Goal: Transaction & Acquisition: Book appointment/travel/reservation

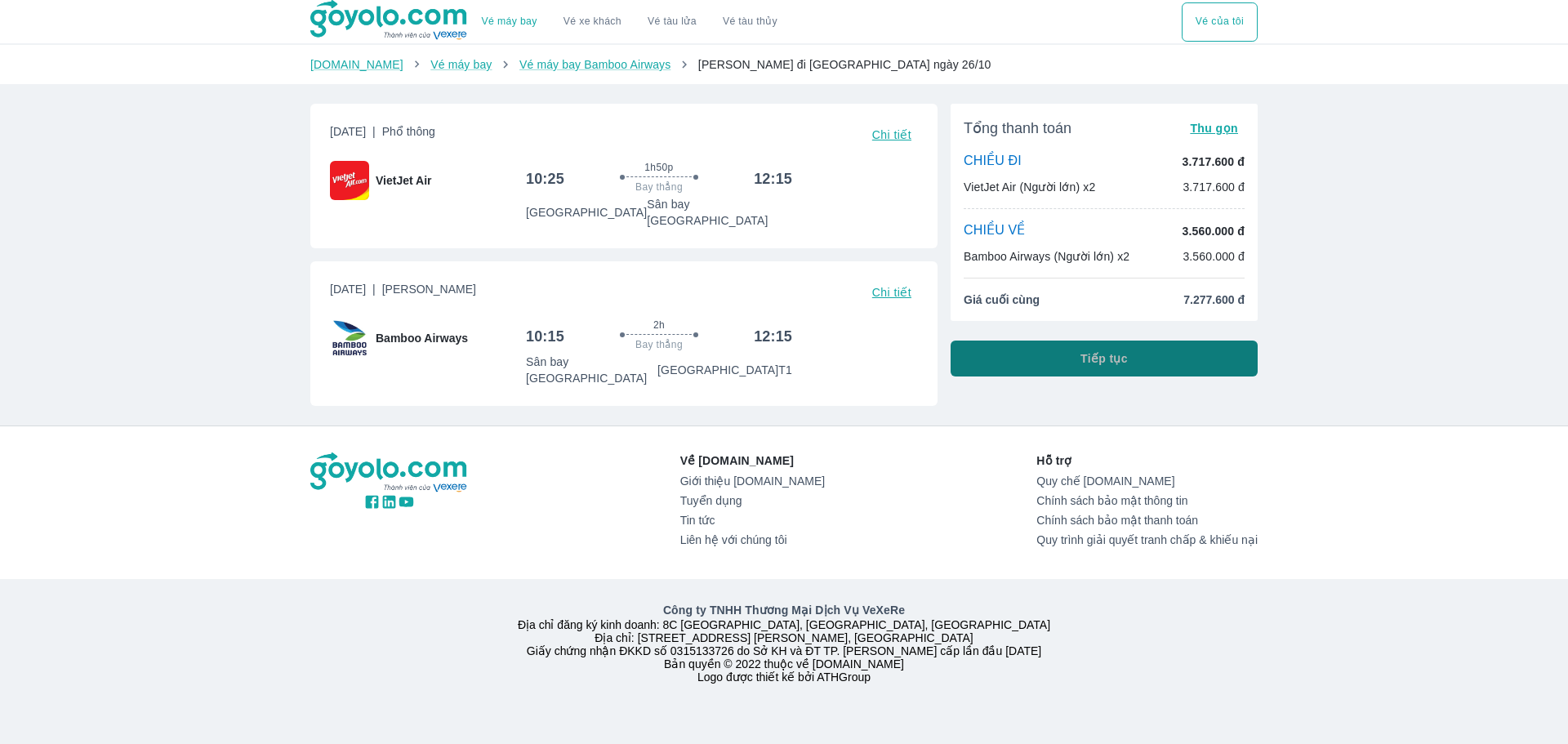
click at [1153, 361] on button "Tiếp tục" at bounding box center [1104, 358] width 307 height 36
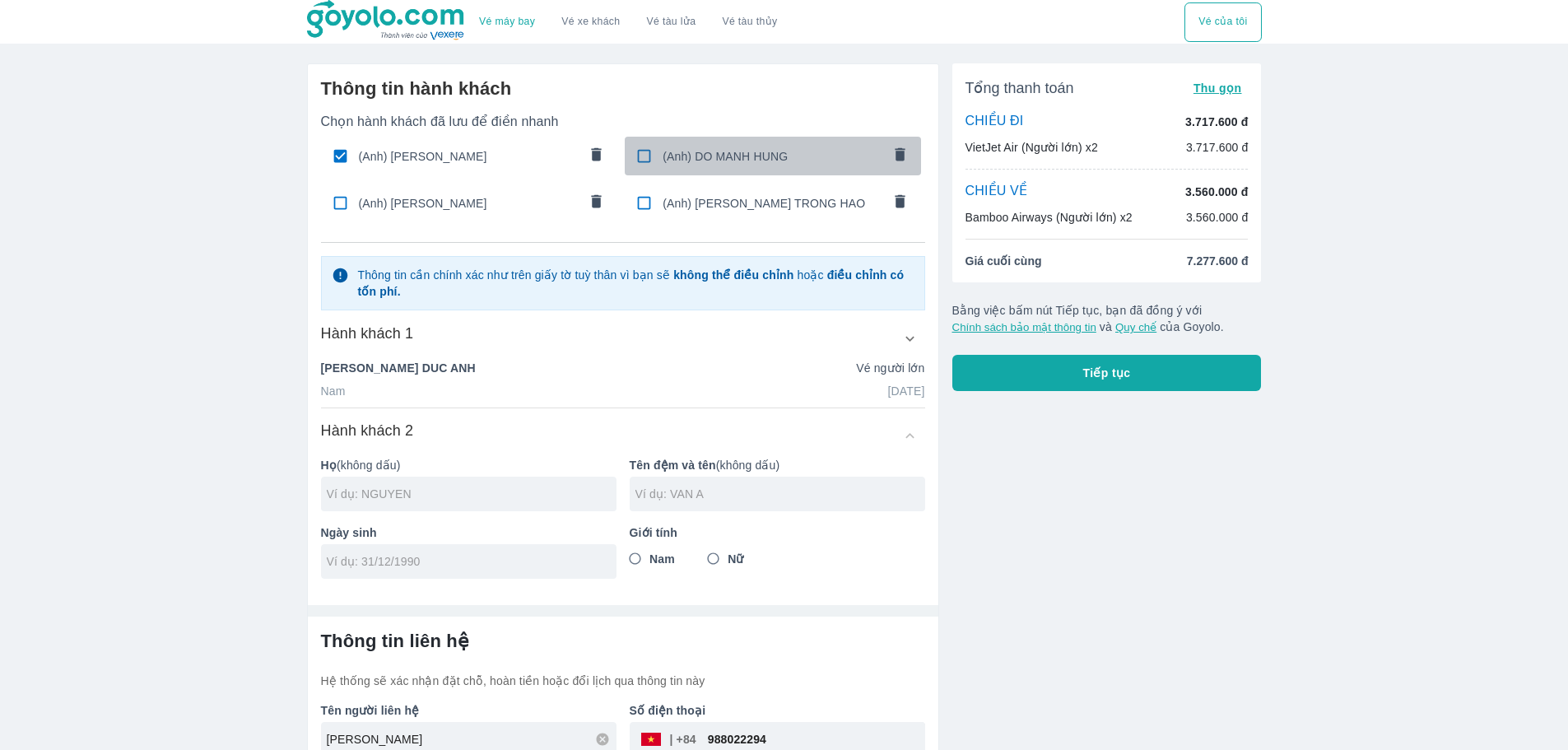
click at [639, 155] on input "checkbox" at bounding box center [644, 156] width 32 height 32
checkbox input "true"
type input "DO"
type input "[PERSON_NAME]"
type input "[DATE]"
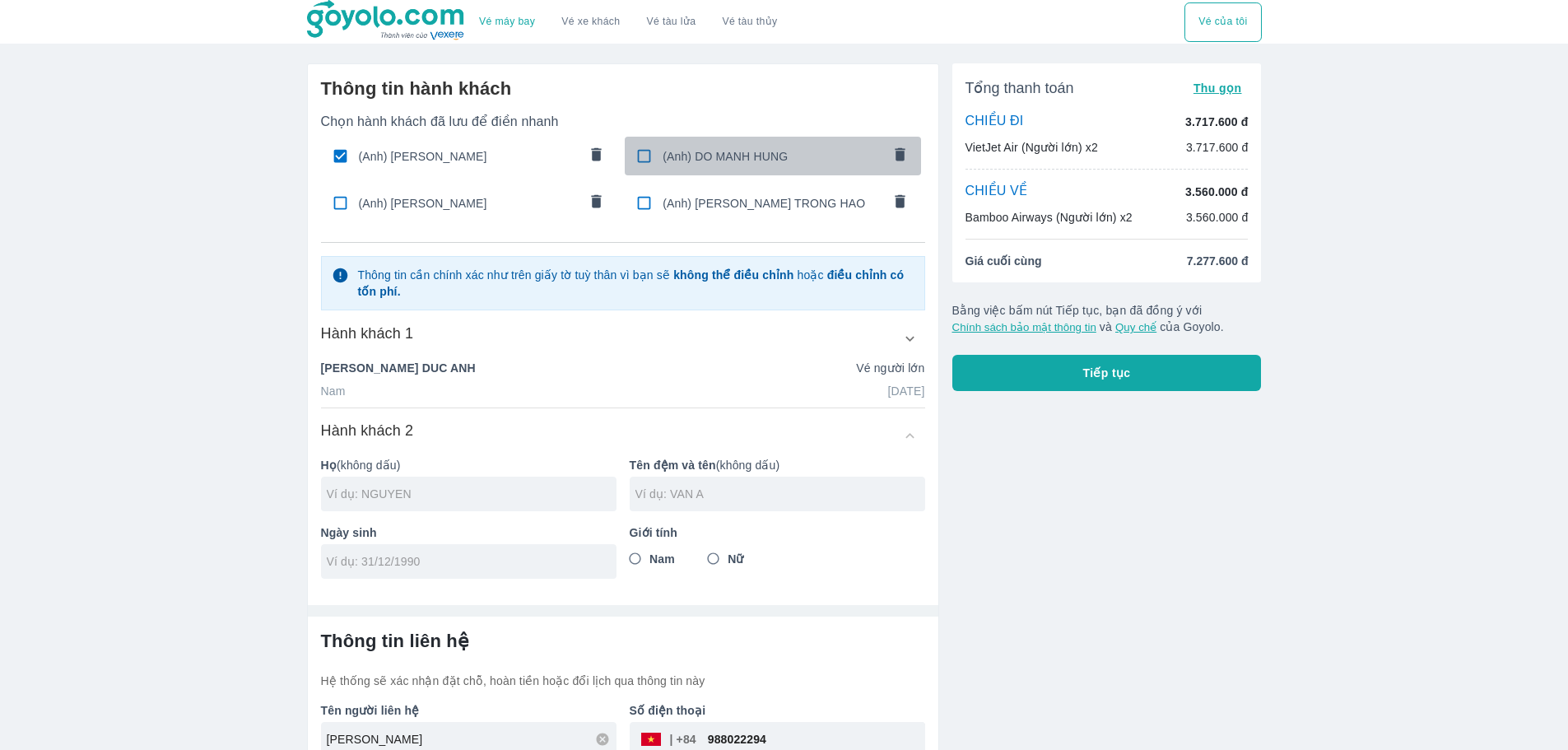
radio input "true"
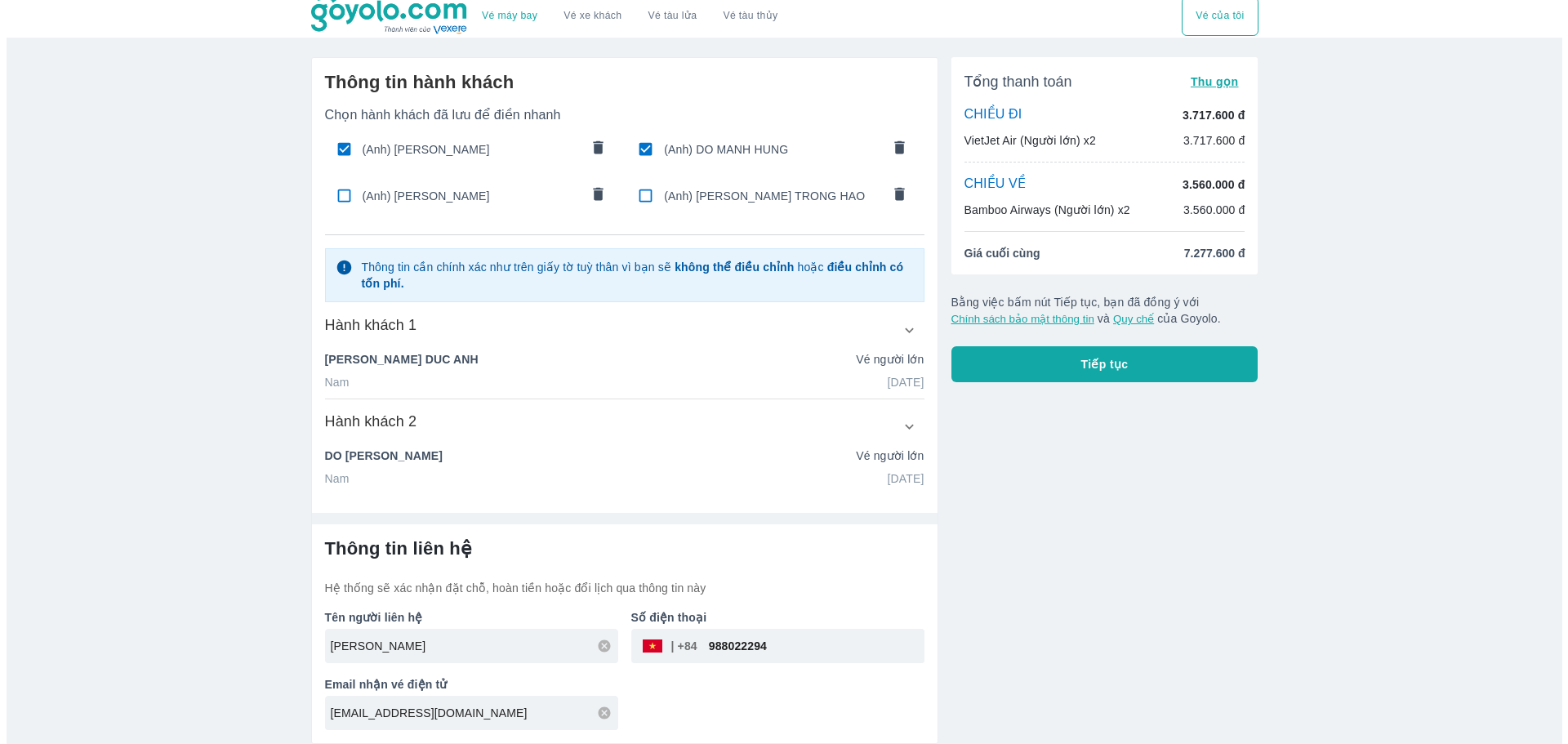
scroll to position [6, 0]
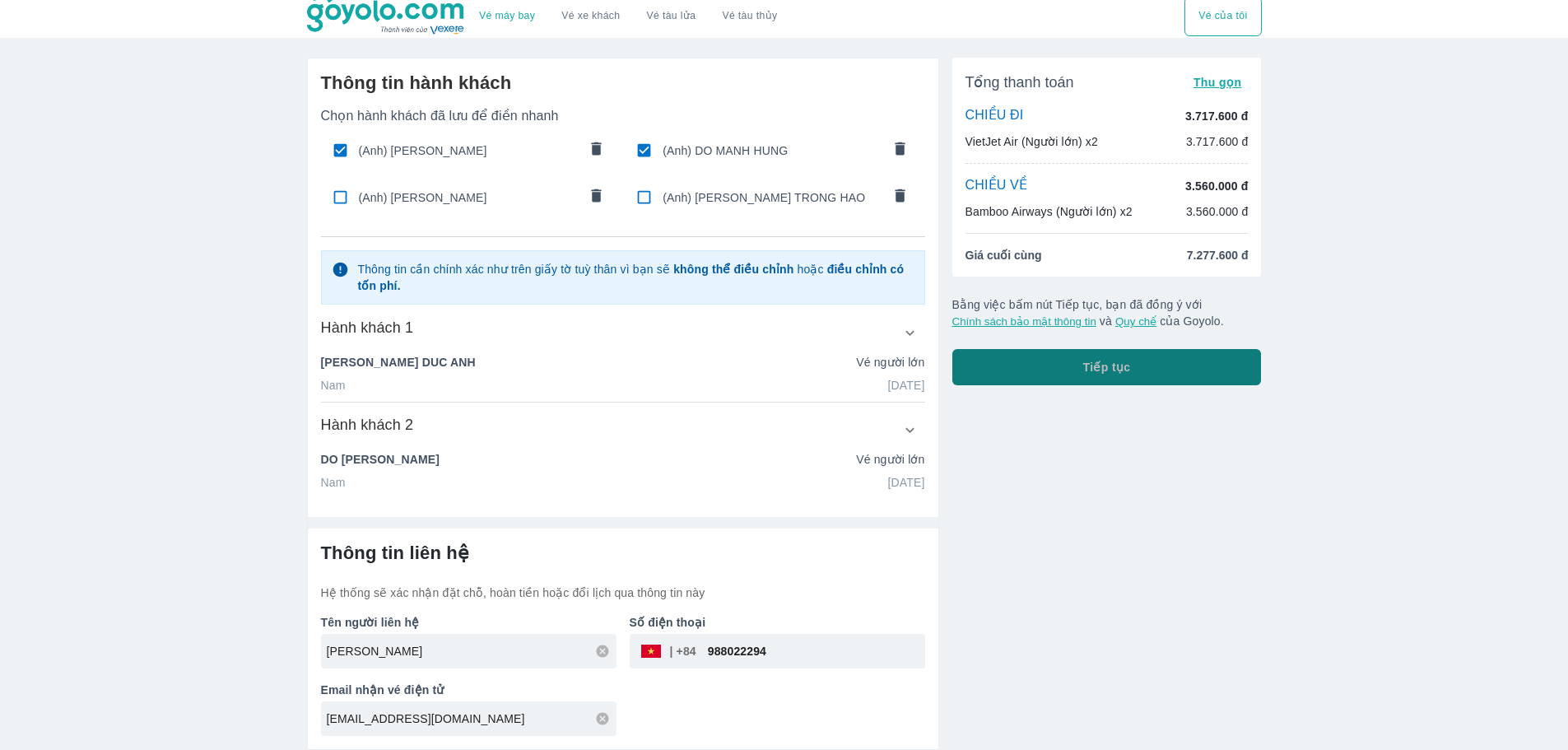
click at [1078, 361] on button "Tiếp tục" at bounding box center [1107, 367] width 310 height 36
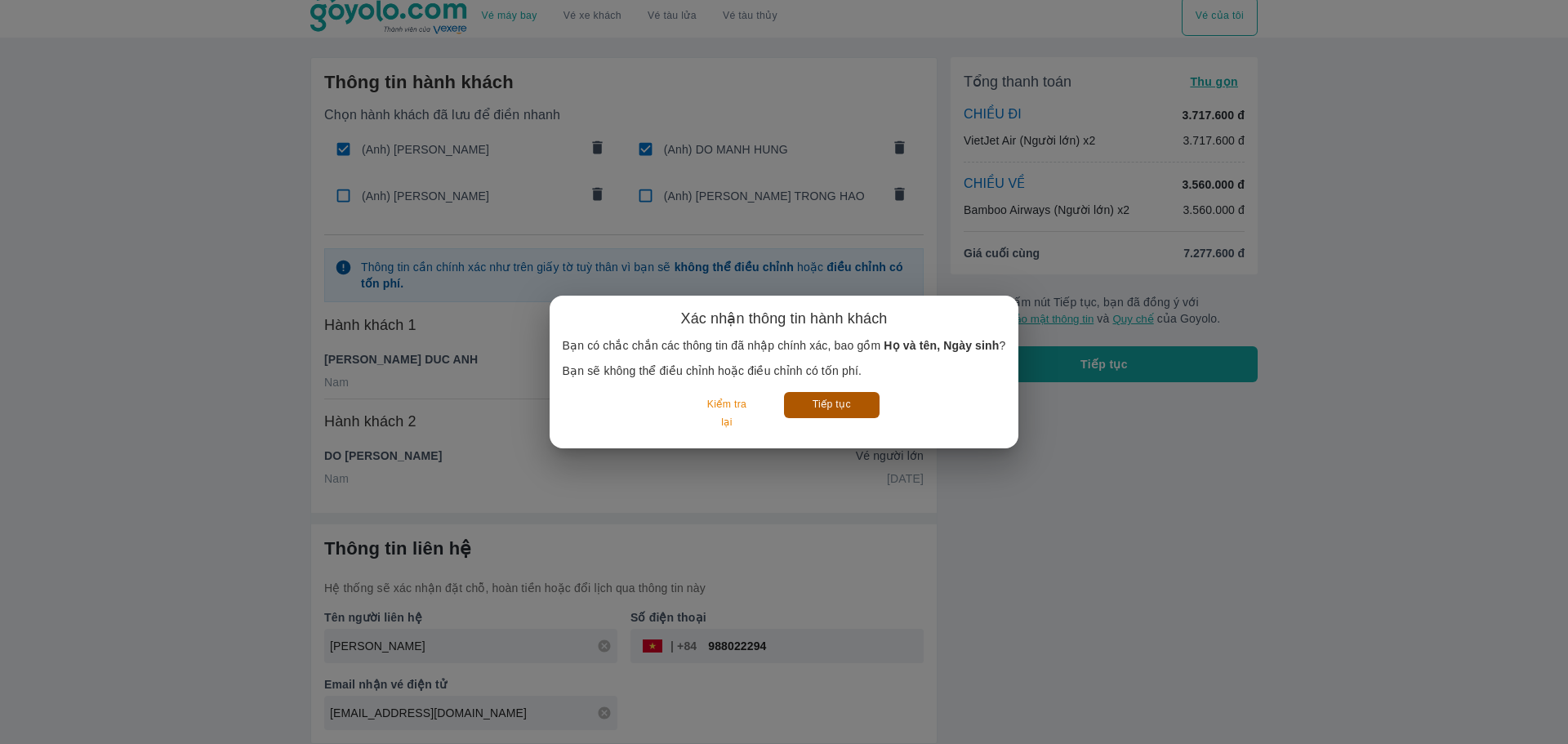
click at [865, 397] on button "Tiếp tục" at bounding box center [832, 404] width 95 height 26
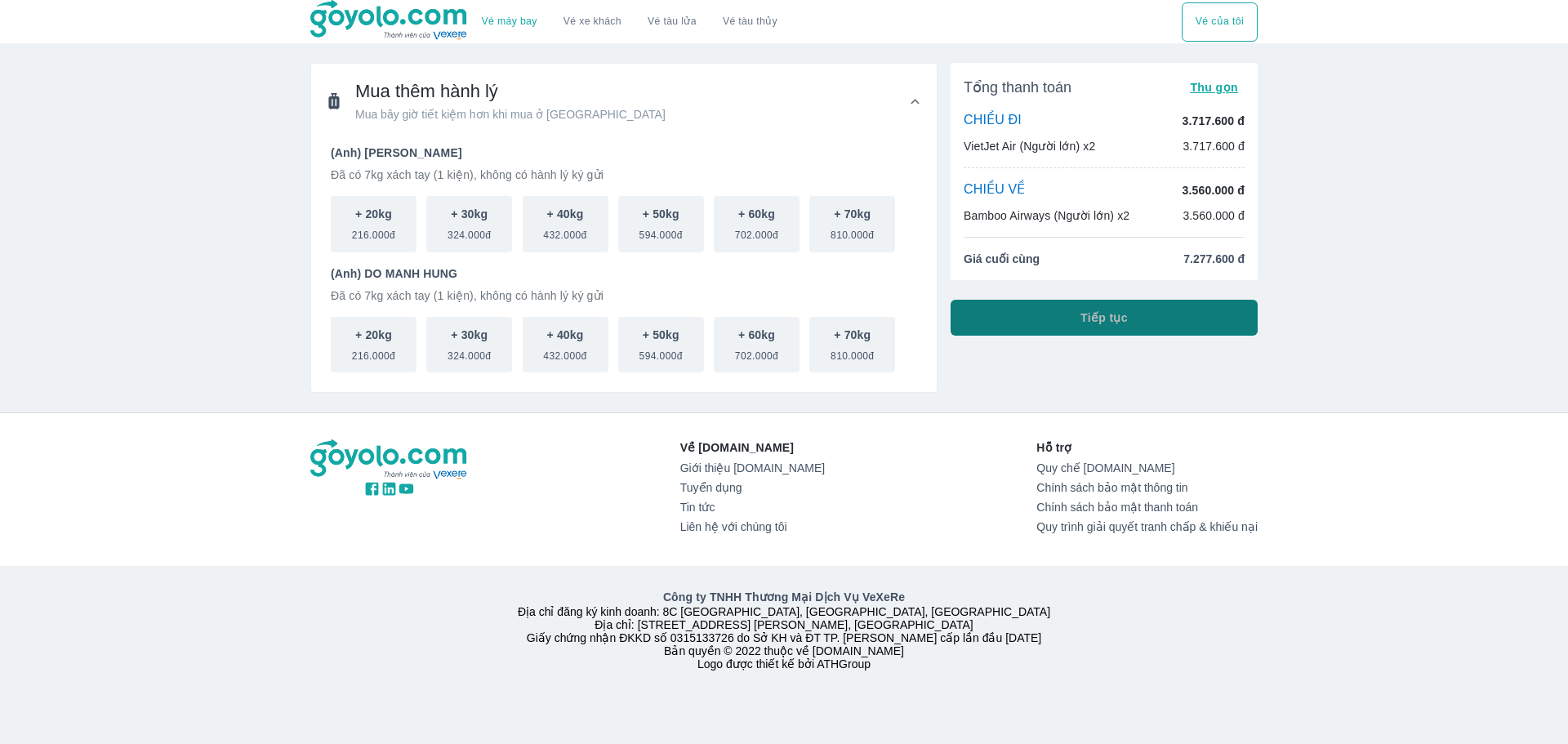
click at [1074, 321] on button "Tiếp tục" at bounding box center [1104, 318] width 307 height 36
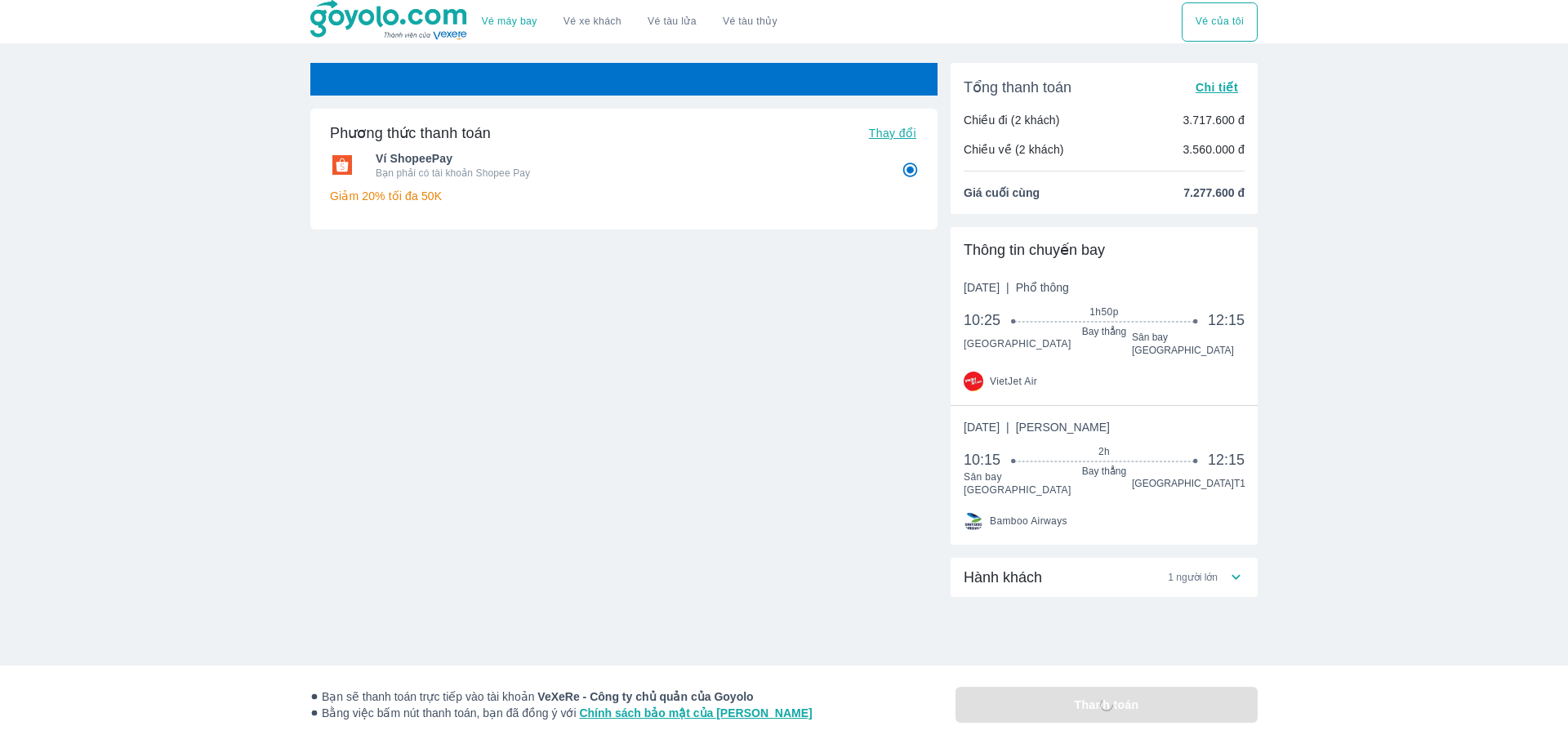
click at [885, 139] on span "Thay đổi" at bounding box center [893, 132] width 48 height 13
radio input "false"
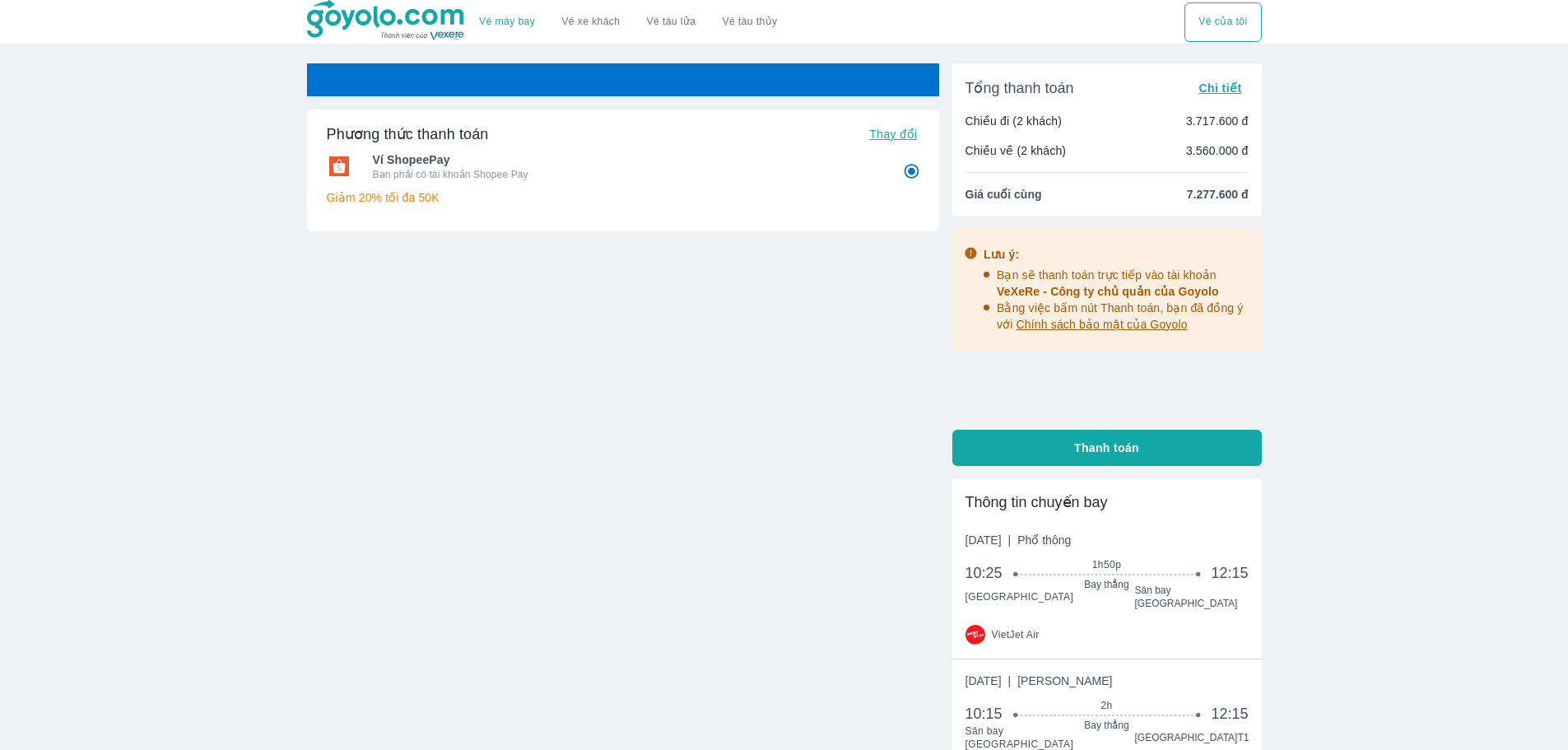
radio input "false"
